Goal: Transaction & Acquisition: Purchase product/service

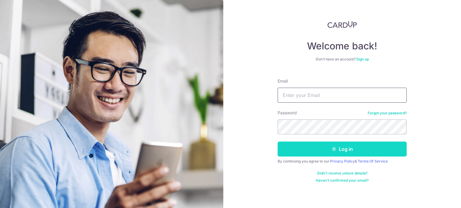
type input "cjwv80@gmail.com"
click at [322, 148] on button "Log in" at bounding box center [341, 149] width 129 height 15
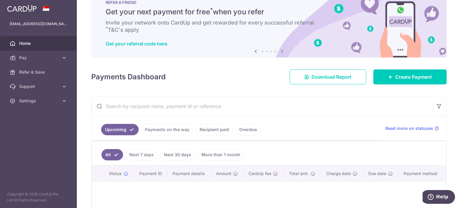
scroll to position [30, 0]
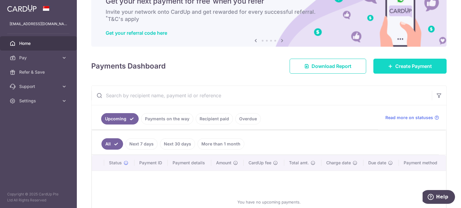
click at [397, 67] on span "Create Payment" at bounding box center [413, 66] width 37 height 7
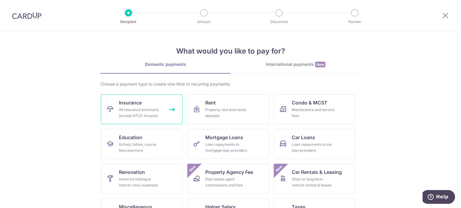
click at [132, 103] on span "Insurance" at bounding box center [130, 102] width 23 height 7
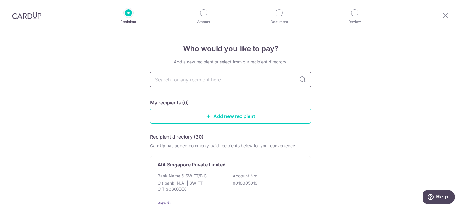
click at [250, 79] on input "text" at bounding box center [230, 79] width 161 height 15
click at [214, 85] on input "text" at bounding box center [230, 79] width 161 height 15
type input "aia singapore"
click at [305, 81] on input "aia singapore" at bounding box center [230, 79] width 161 height 15
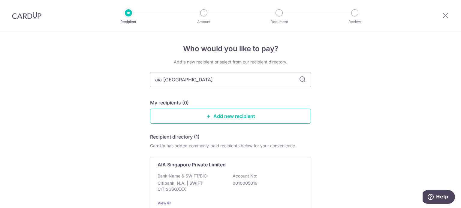
click at [302, 81] on icon at bounding box center [302, 79] width 7 height 7
click at [301, 81] on icon at bounding box center [302, 79] width 7 height 7
click at [242, 82] on input "aia singapore" at bounding box center [230, 79] width 161 height 15
drag, startPoint x: 232, startPoint y: 82, endPoint x: 102, endPoint y: 84, distance: 130.5
click at [102, 84] on div "Who would you like to pay? Add a new recipient or select from our recipient dir…" at bounding box center [230, 147] width 461 height 232
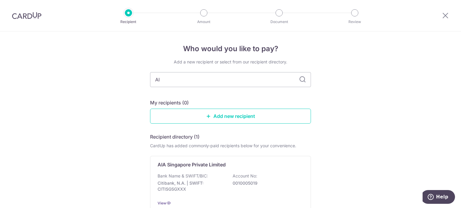
type input "AIA"
click at [303, 83] on input "AIA" at bounding box center [230, 79] width 161 height 15
click at [302, 81] on icon at bounding box center [302, 79] width 7 height 7
click at [301, 81] on icon at bounding box center [302, 79] width 7 height 7
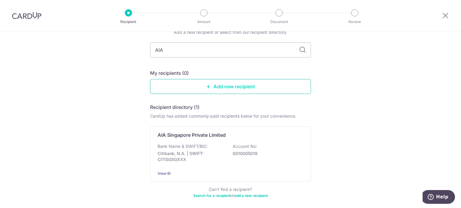
scroll to position [30, 0]
click at [176, 142] on div "AIA Singapore Private Limited Bank Name & SWIFT/BIC: Citibank, N.A. | SWIFT: CI…" at bounding box center [230, 153] width 161 height 55
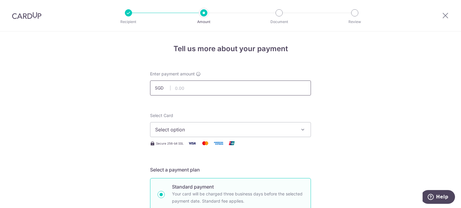
click at [230, 91] on input "text" at bounding box center [230, 88] width 161 height 15
type input "1,061.50"
click at [230, 129] on span "Select option" at bounding box center [225, 129] width 140 height 7
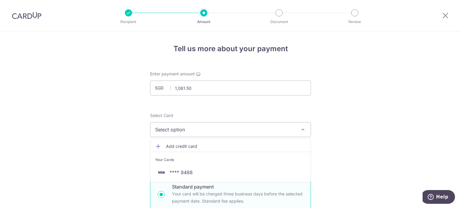
click at [179, 148] on span "Add credit card" at bounding box center [236, 147] width 140 height 6
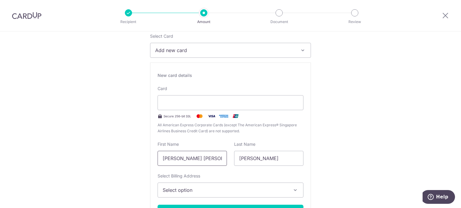
scroll to position [90, 0]
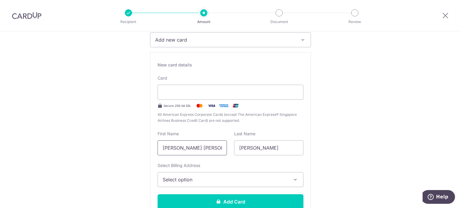
drag, startPoint x: 187, startPoint y: 148, endPoint x: 136, endPoint y: 148, distance: 51.3
type input "Victor"
click at [277, 178] on span "Select option" at bounding box center [225, 179] width 125 height 7
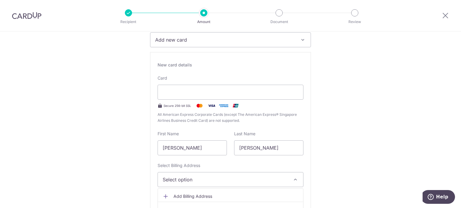
scroll to position [120, 0]
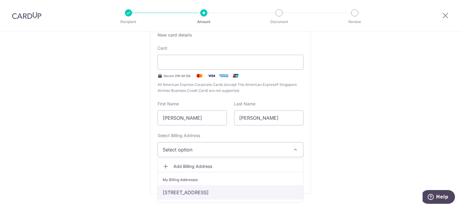
click at [192, 191] on link "[STREET_ADDRESS]" at bounding box center [230, 193] width 145 height 14
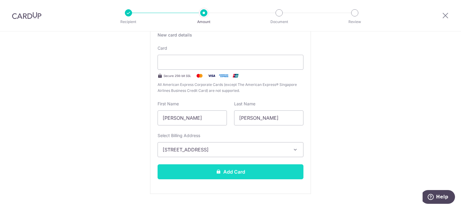
click at [248, 173] on button "Add Card" at bounding box center [230, 172] width 146 height 15
click at [241, 165] on button "Add Card" at bounding box center [230, 172] width 146 height 15
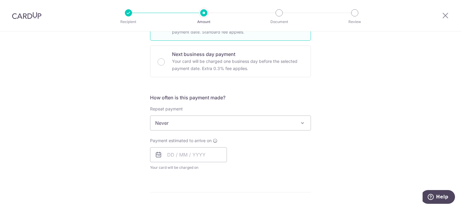
scroll to position [180, 0]
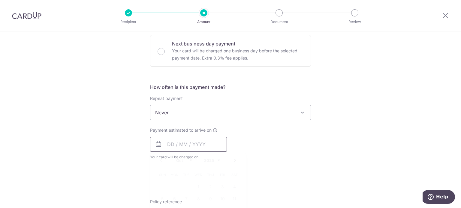
click at [168, 147] on input "text" at bounding box center [188, 144] width 77 height 15
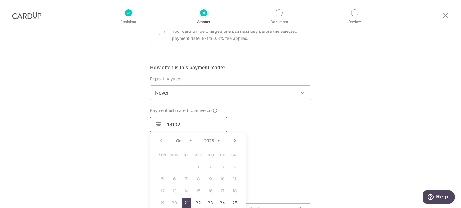
scroll to position [210, 0]
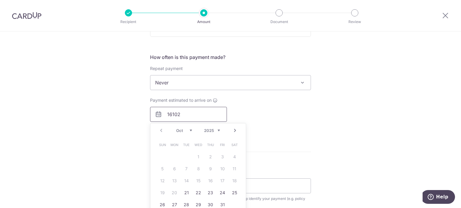
type input "16102"
click at [332, 115] on div "Tell us more about your payment Enter payment amount SGD 1,061.50 1061.50 Card …" at bounding box center [230, 93] width 461 height 543
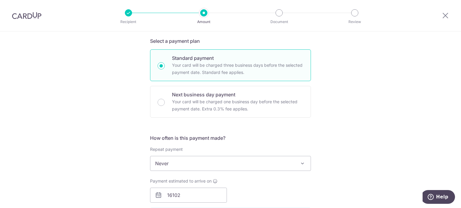
scroll to position [120, 0]
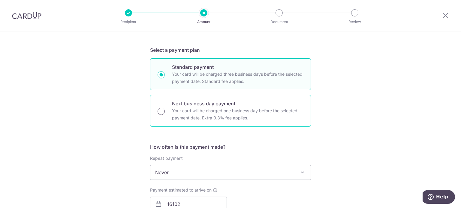
click at [161, 112] on input "Next business day payment Your card will be charged one business day before the…" at bounding box center [160, 111] width 7 height 7
radio input "true"
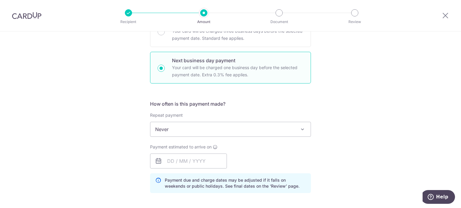
scroll to position [180, 0]
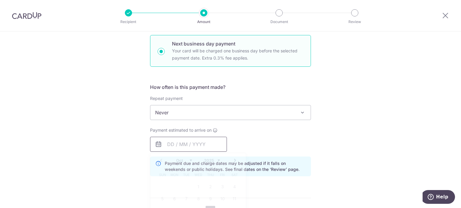
click at [162, 145] on input "text" at bounding box center [188, 144] width 77 height 15
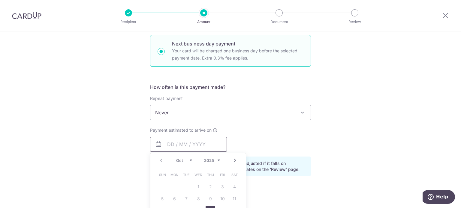
scroll to position [210, 0]
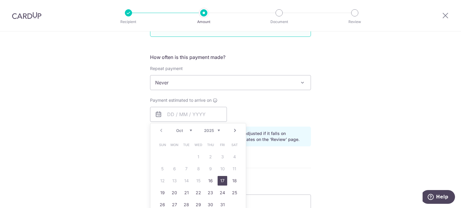
click at [220, 180] on link "17" at bounding box center [222, 181] width 10 height 10
type input "[DATE]"
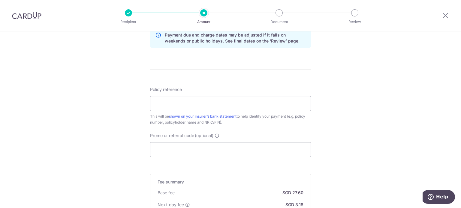
scroll to position [330, 0]
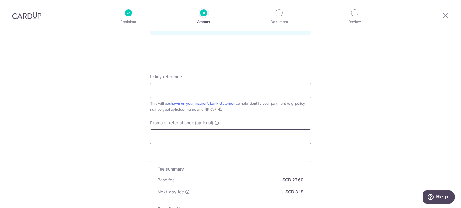
click at [203, 136] on input "Promo or referral code (optional)" at bounding box center [230, 137] width 161 height 15
paste input "OCBC90N155"
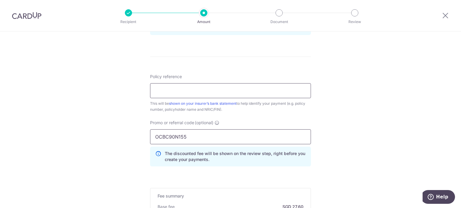
type input "OCBC90N155"
click at [190, 92] on input "Policy reference" at bounding box center [230, 90] width 161 height 15
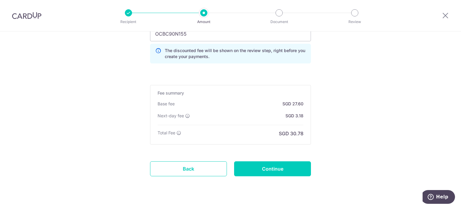
scroll to position [445, 0]
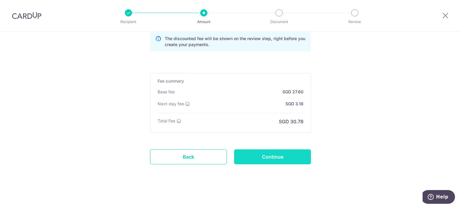
type input "H243638048"
click at [281, 156] on input "Continue" at bounding box center [272, 157] width 77 height 15
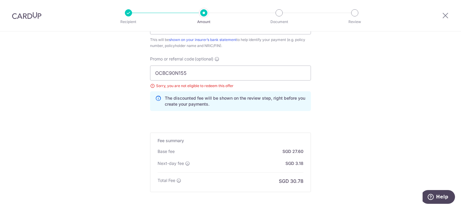
scroll to position [385, 0]
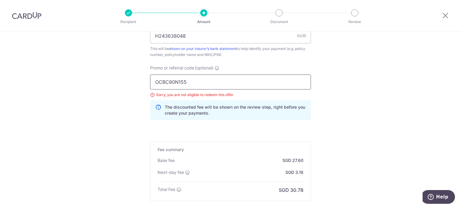
drag, startPoint x: 212, startPoint y: 81, endPoint x: 70, endPoint y: 82, distance: 142.8
paste input "FF22"
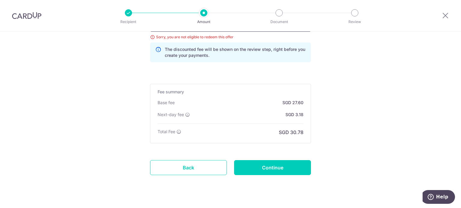
scroll to position [445, 0]
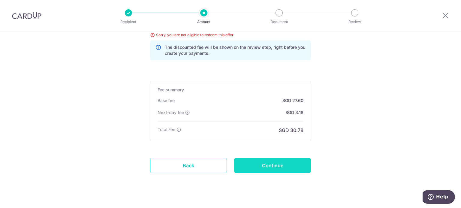
type input "OFF225"
click at [285, 162] on input "Continue" at bounding box center [272, 165] width 77 height 15
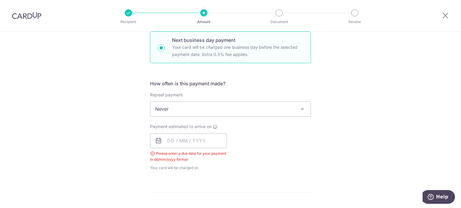
scroll to position [182, 0]
click at [169, 146] on input "text" at bounding box center [188, 142] width 77 height 15
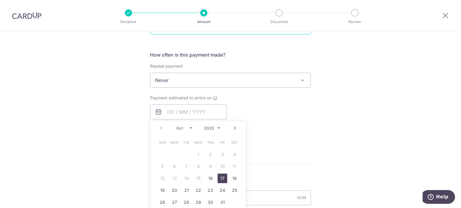
click at [221, 180] on link "17" at bounding box center [222, 179] width 10 height 10
type input "17/10/2025"
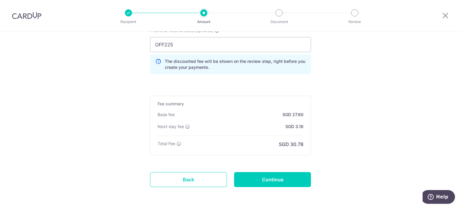
scroll to position [422, 0]
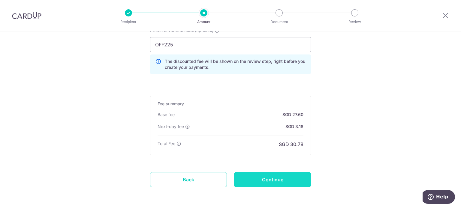
click at [295, 181] on input "Continue" at bounding box center [272, 179] width 77 height 15
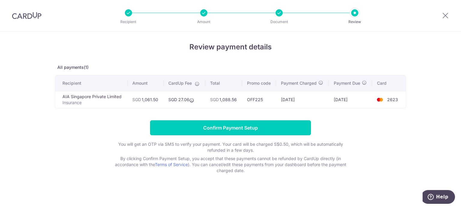
scroll to position [2, 0]
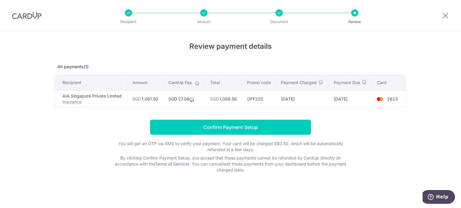
click at [128, 13] on div at bounding box center [128, 12] width 7 height 7
click at [443, 15] on icon at bounding box center [445, 15] width 7 height 7
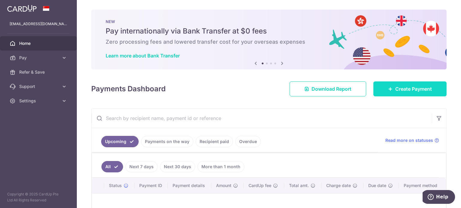
click at [395, 88] on span "Create Payment" at bounding box center [413, 88] width 37 height 7
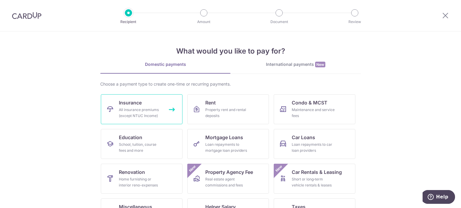
click at [121, 108] on div "All insurance premiums (except NTUC Income)" at bounding box center [140, 113] width 43 height 12
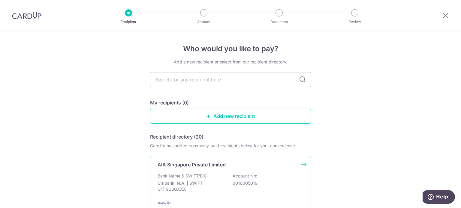
click at [196, 168] on p "AIA Singapore Private Limited" at bounding box center [191, 164] width 68 height 7
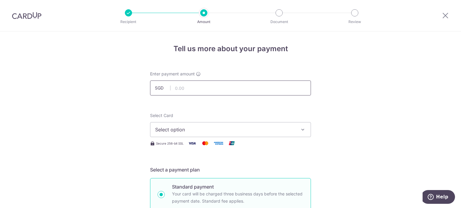
click at [271, 90] on input "text" at bounding box center [230, 88] width 161 height 15
type input "1,061.50"
drag, startPoint x: 376, startPoint y: 103, endPoint x: 364, endPoint y: 115, distance: 17.4
click at [300, 130] on icon "button" at bounding box center [303, 130] width 6 height 6
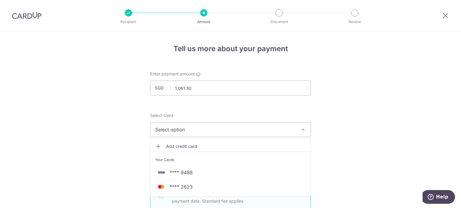
click at [195, 145] on span "Add credit card" at bounding box center [236, 147] width 140 height 6
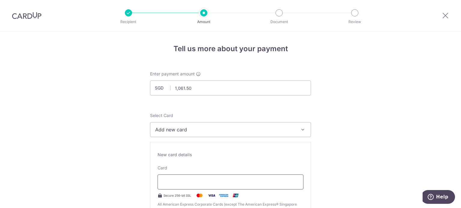
click at [205, 178] on div at bounding box center [230, 182] width 146 height 15
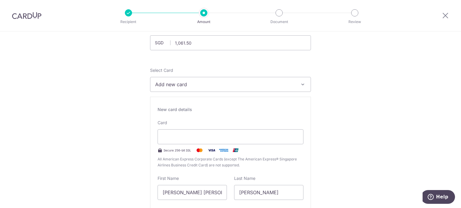
scroll to position [60, 0]
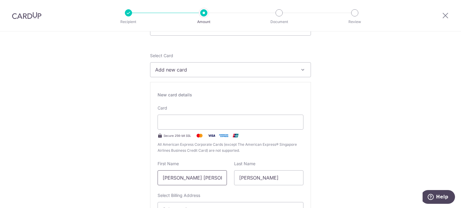
drag, startPoint x: 187, startPoint y: 178, endPoint x: 130, endPoint y: 178, distance: 56.7
click at [302, 71] on icon "button" at bounding box center [303, 70] width 6 height 6
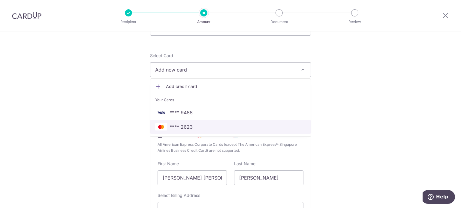
click at [194, 126] on span "**** 2623" at bounding box center [230, 127] width 151 height 7
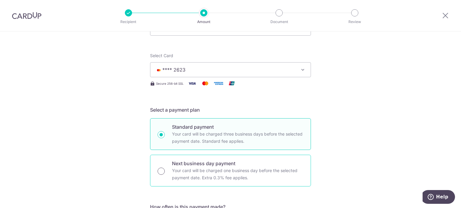
click at [160, 170] on input "Next business day payment Your card will be charged one business day before the…" at bounding box center [160, 171] width 7 height 7
radio input "true"
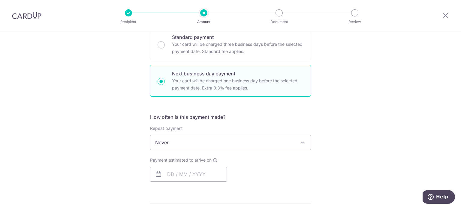
scroll to position [180, 0]
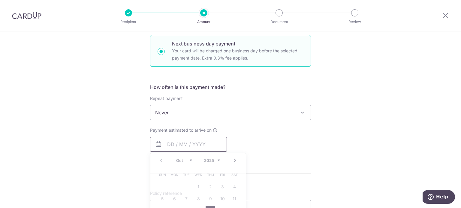
click at [166, 144] on input "text" at bounding box center [188, 144] width 77 height 15
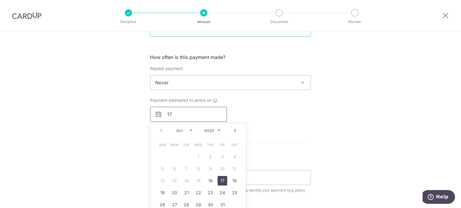
type input "17"
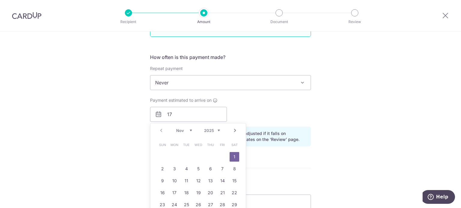
click at [380, 127] on div "Tell us more about your payment Enter payment amount SGD 1,061.50 1061.50 Selec…" at bounding box center [230, 116] width 461 height 588
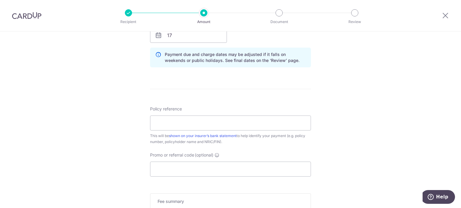
scroll to position [300, 0]
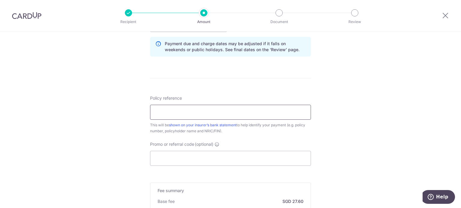
click at [179, 114] on input "Policy reference" at bounding box center [230, 112] width 161 height 15
type input "H243638048"
click at [166, 159] on input "Promo or referral code (optional)" at bounding box center [230, 158] width 161 height 15
paste input "OFF225"
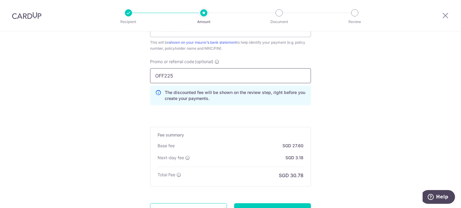
scroll to position [420, 0]
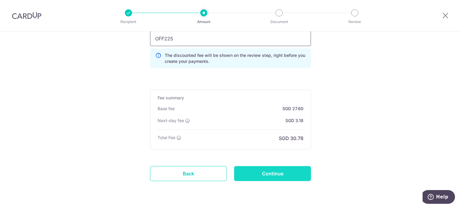
type input "OFF225"
click at [289, 172] on input "Continue" at bounding box center [272, 173] width 77 height 15
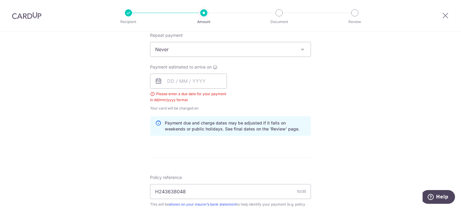
scroll to position [242, 0]
click at [165, 83] on input "text" at bounding box center [188, 82] width 77 height 15
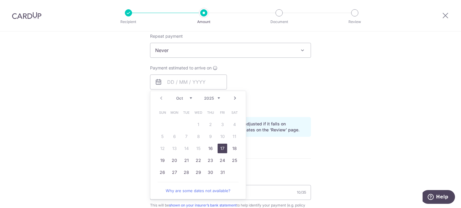
click at [220, 149] on link "17" at bounding box center [222, 149] width 10 height 10
type input "[DATE]"
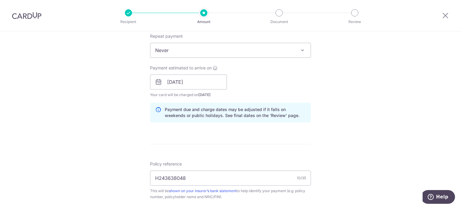
click at [400, 108] on div "Tell us more about your payment Enter payment amount SGD 1,061.50 1061.50 Selec…" at bounding box center [230, 100] width 461 height 623
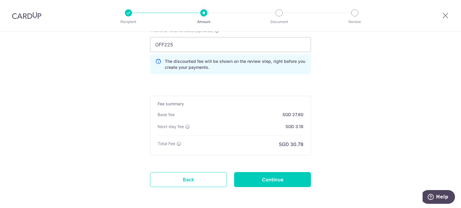
scroll to position [445, 0]
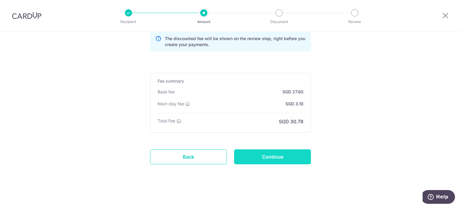
click at [275, 157] on input "Continue" at bounding box center [272, 157] width 77 height 15
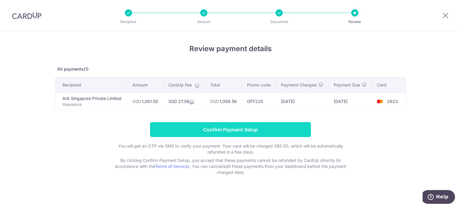
click at [236, 132] on input "Confirm Payment Setup" at bounding box center [230, 129] width 161 height 15
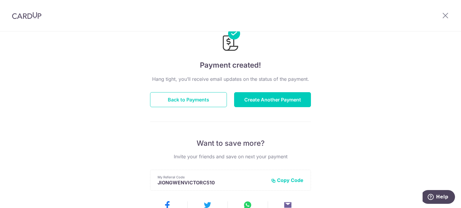
scroll to position [30, 0]
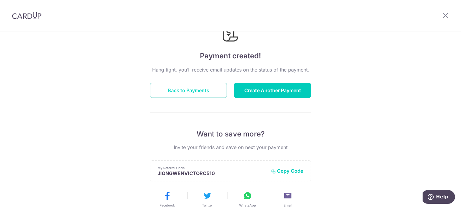
click at [198, 86] on button "Back to Payments" at bounding box center [188, 90] width 77 height 15
